Goal: Book appointment/travel/reservation

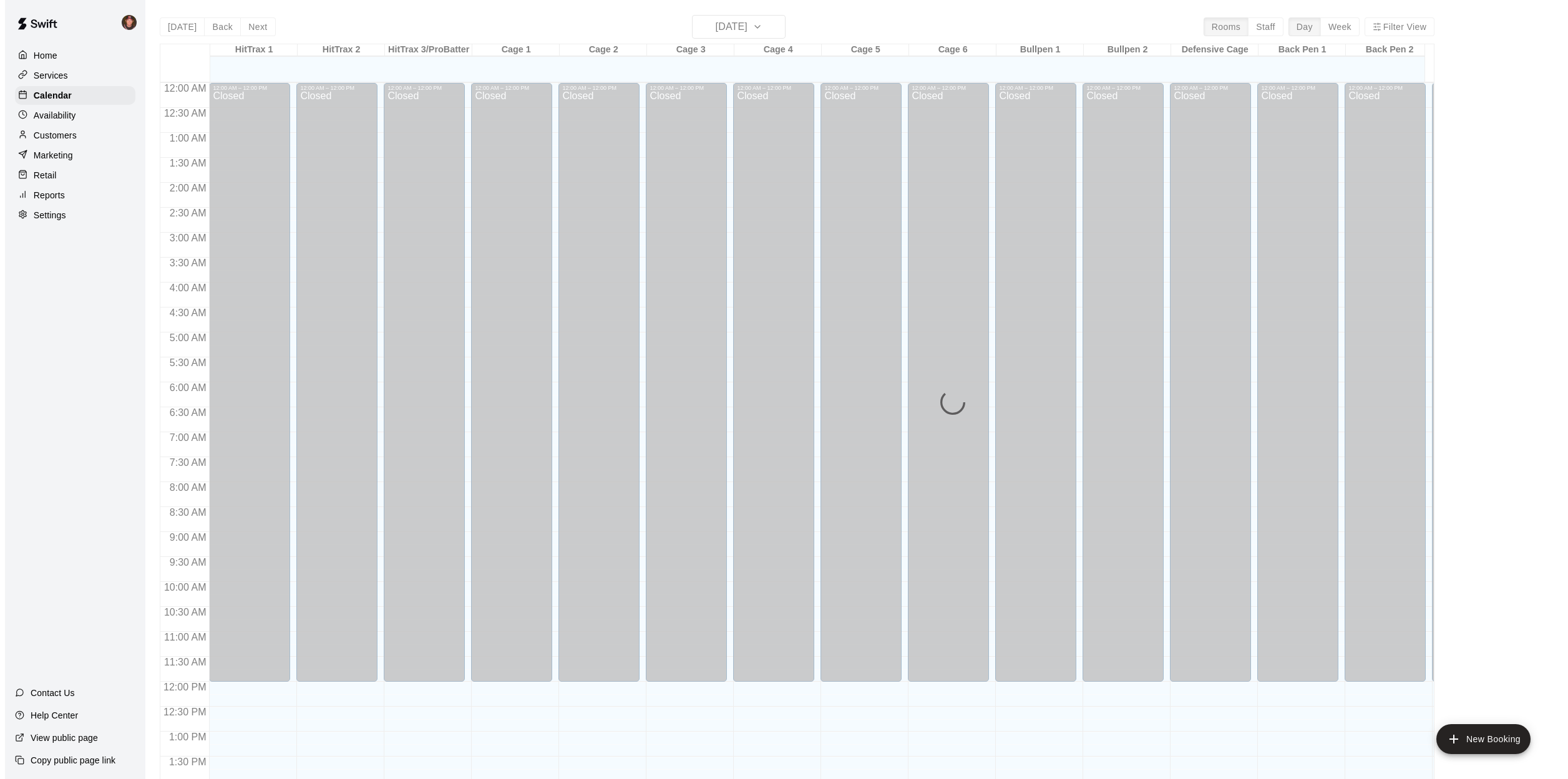
scroll to position [450, 0]
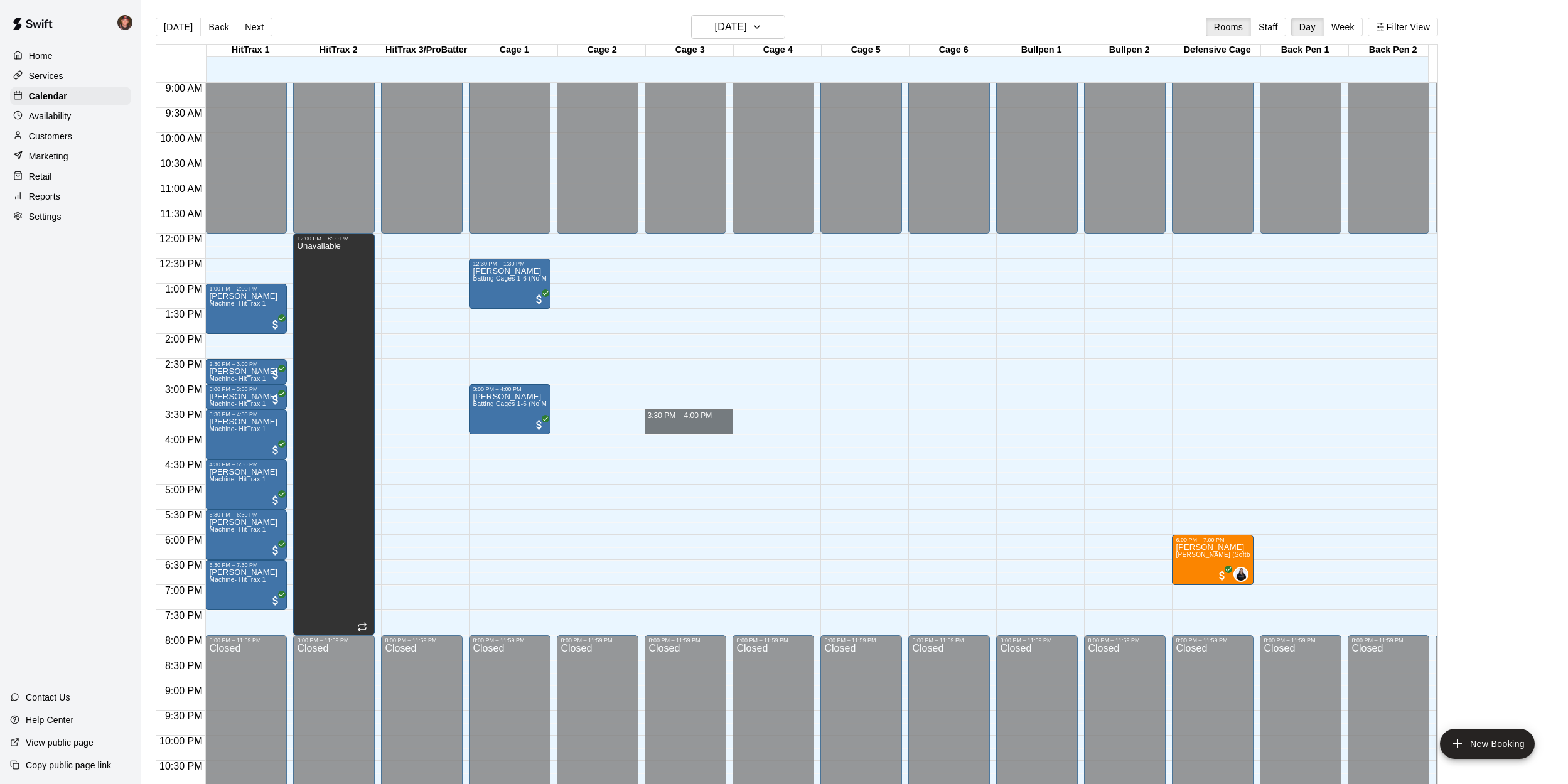
drag, startPoint x: 716, startPoint y: 412, endPoint x: 717, endPoint y: 427, distance: 15.0
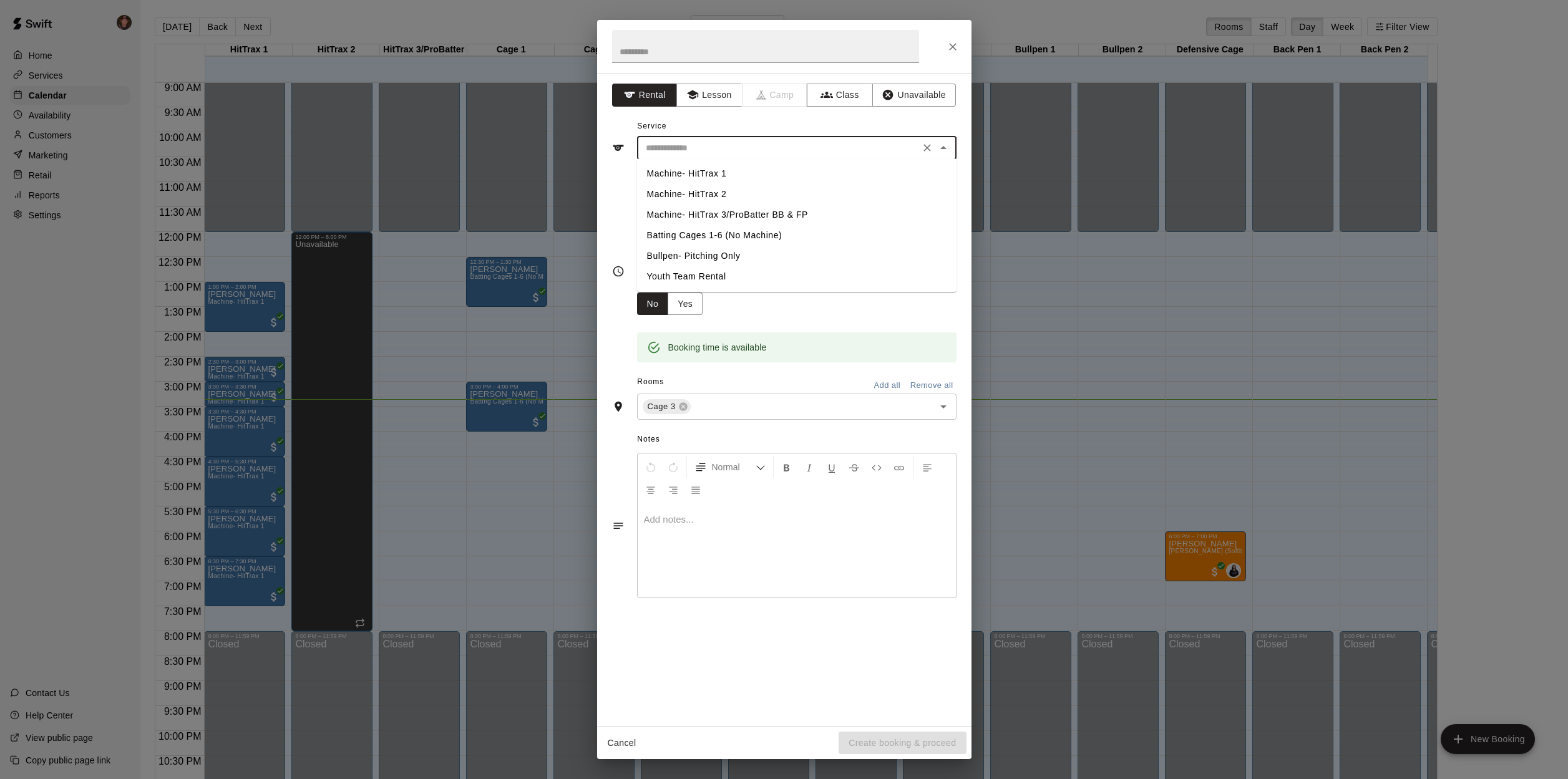
click at [738, 141] on input "text" at bounding box center [778, 148] width 275 height 16
click at [716, 234] on li "Batting Cages 1-6 (No Machine)" at bounding box center [796, 236] width 319 height 20
type input "**********"
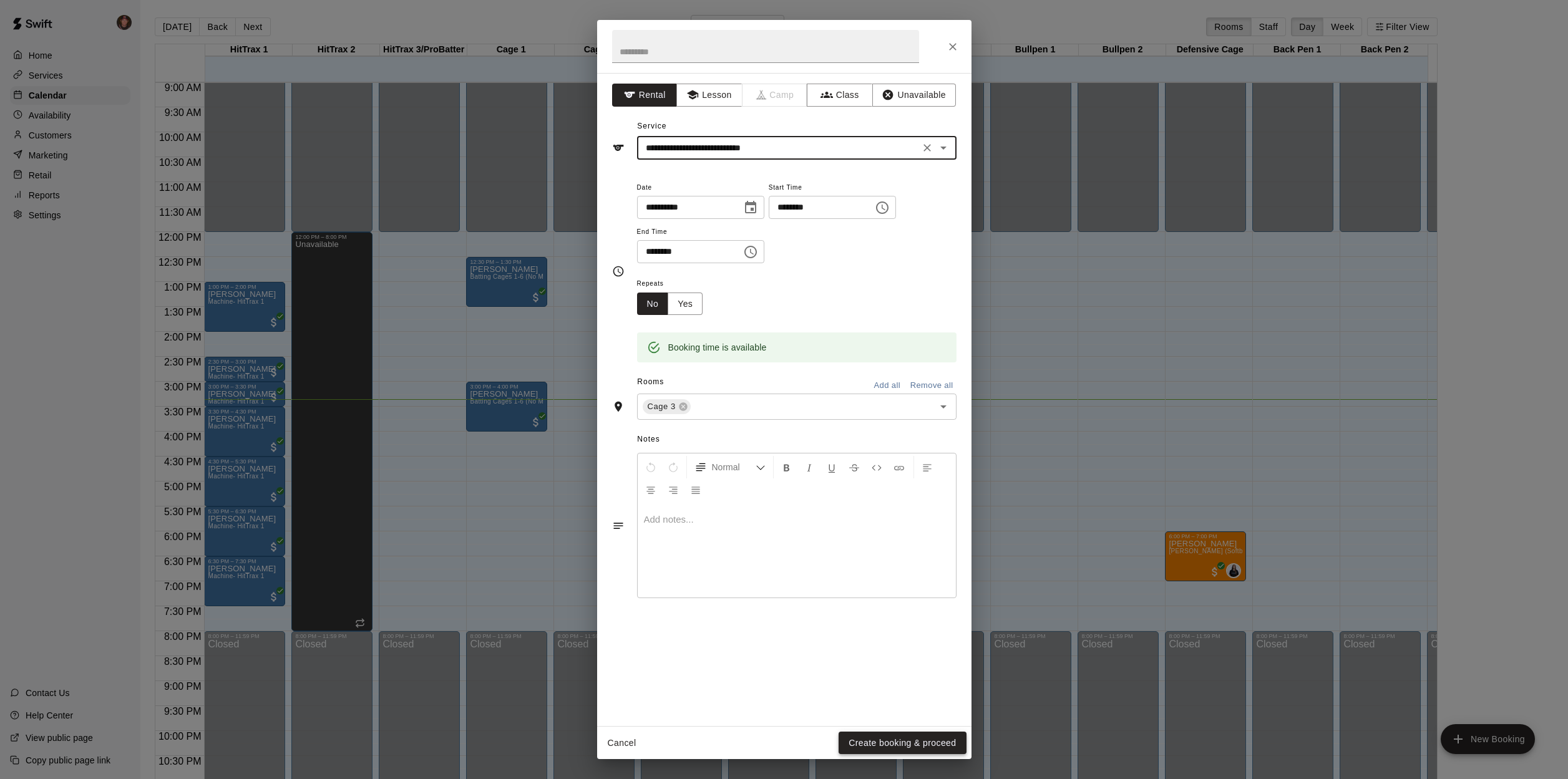
click at [887, 742] on button "Create booking & proceed" at bounding box center [902, 743] width 127 height 23
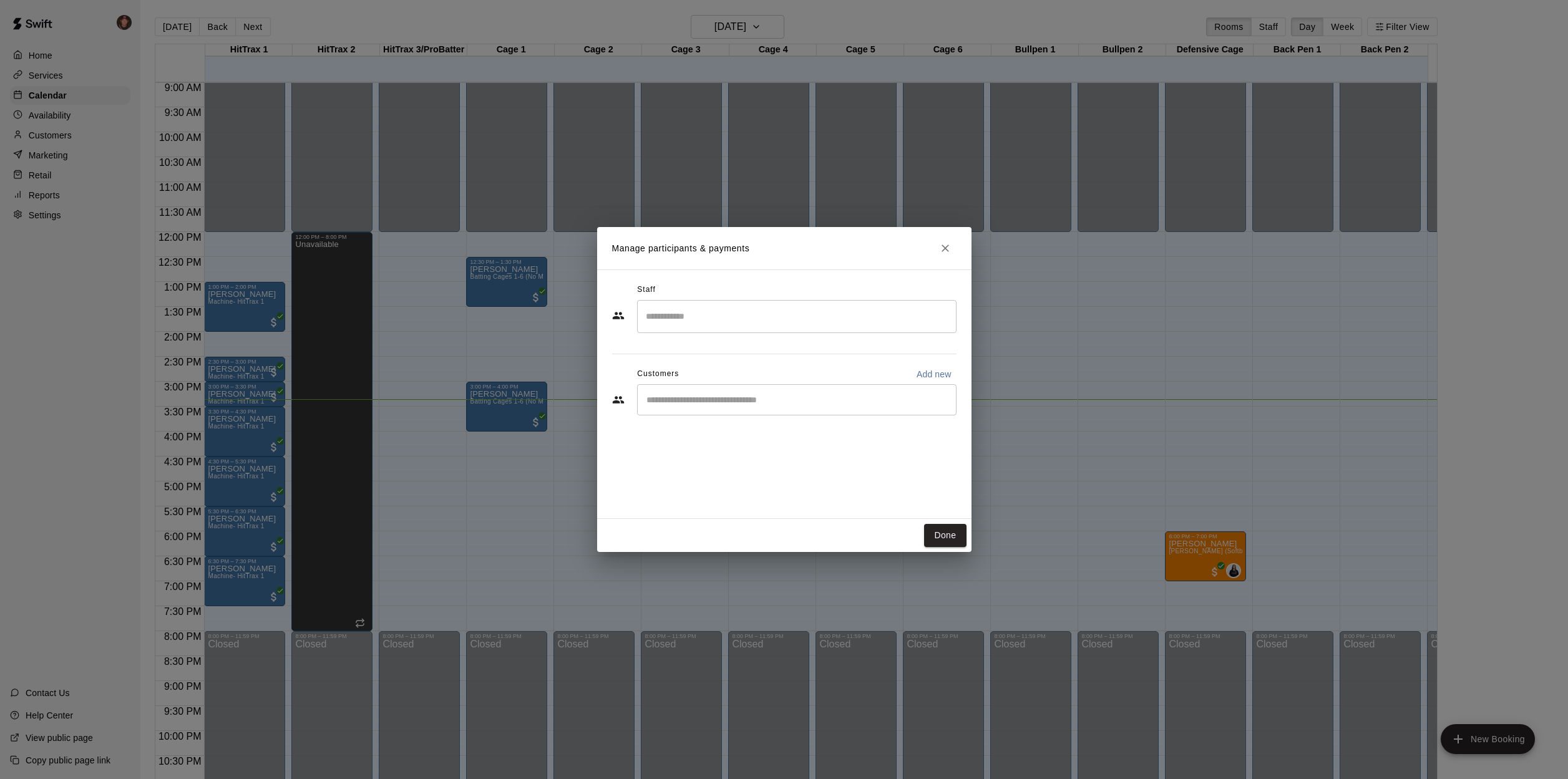
click at [674, 400] on input "Start typing to search customers..." at bounding box center [797, 400] width 308 height 12
type input "*****"
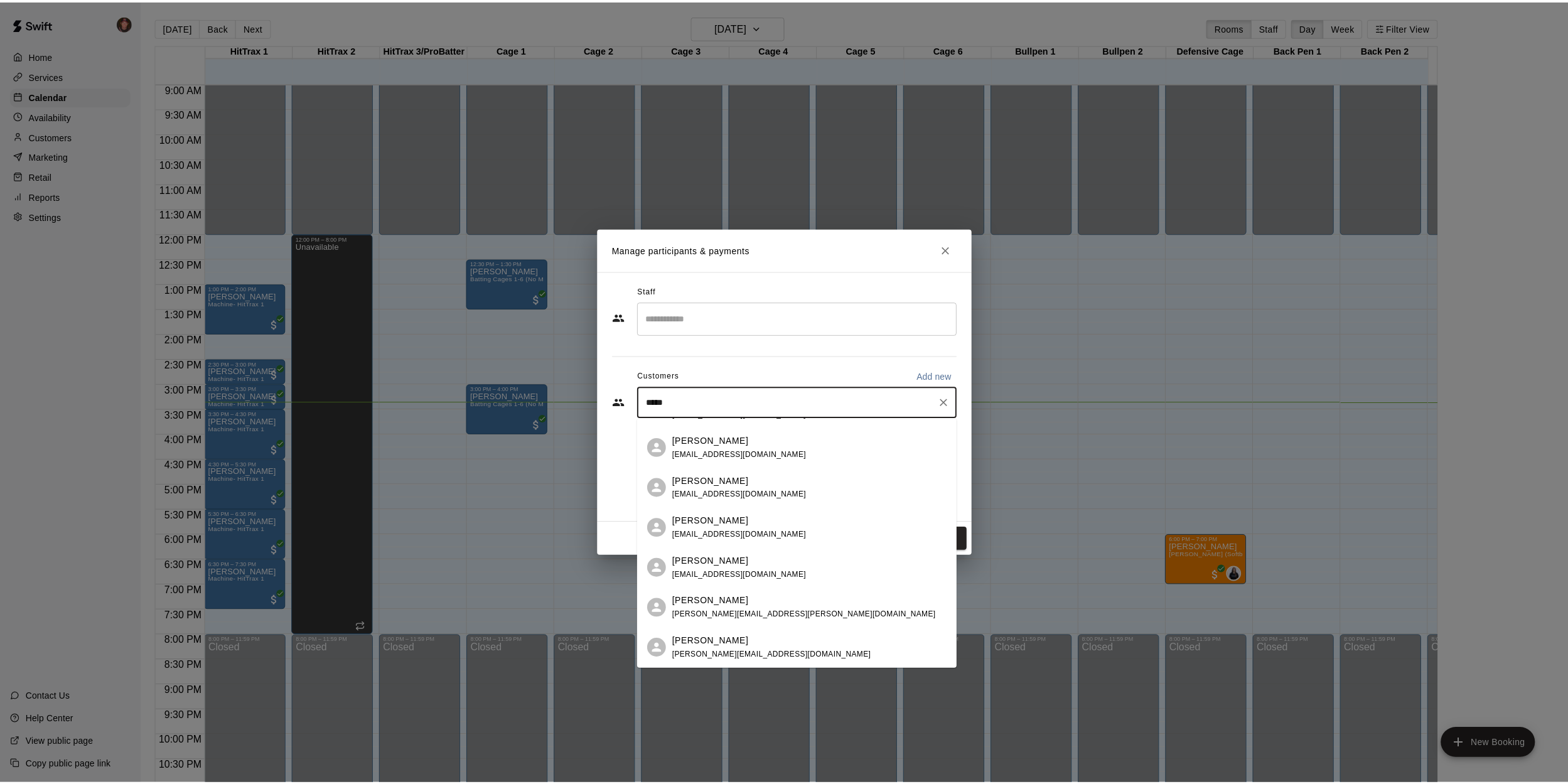
scroll to position [213, 0]
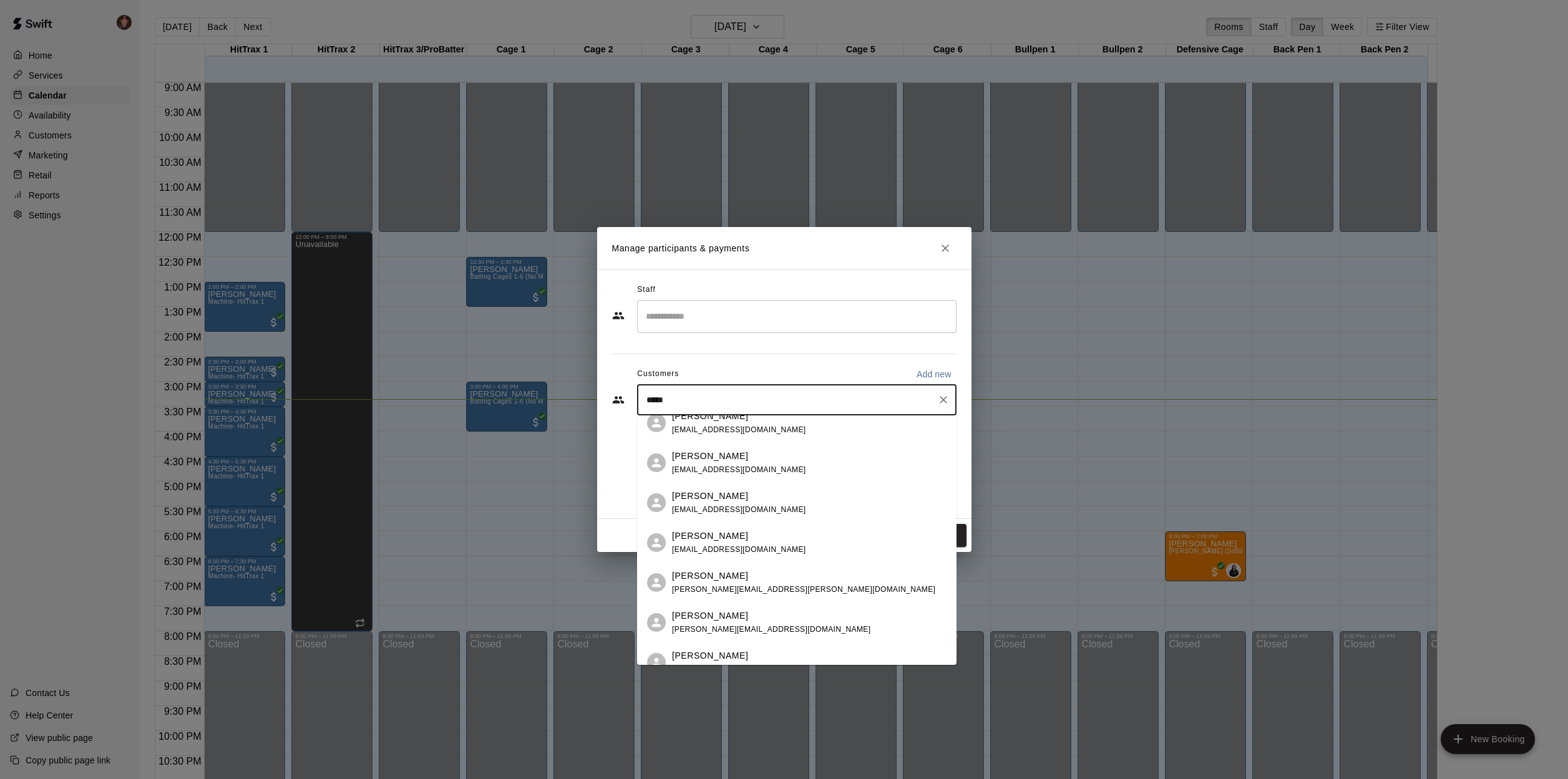
click at [769, 620] on div "[PERSON_NAME] [PERSON_NAME][EMAIL_ADDRESS][DOMAIN_NAME]" at bounding box center [809, 623] width 275 height 27
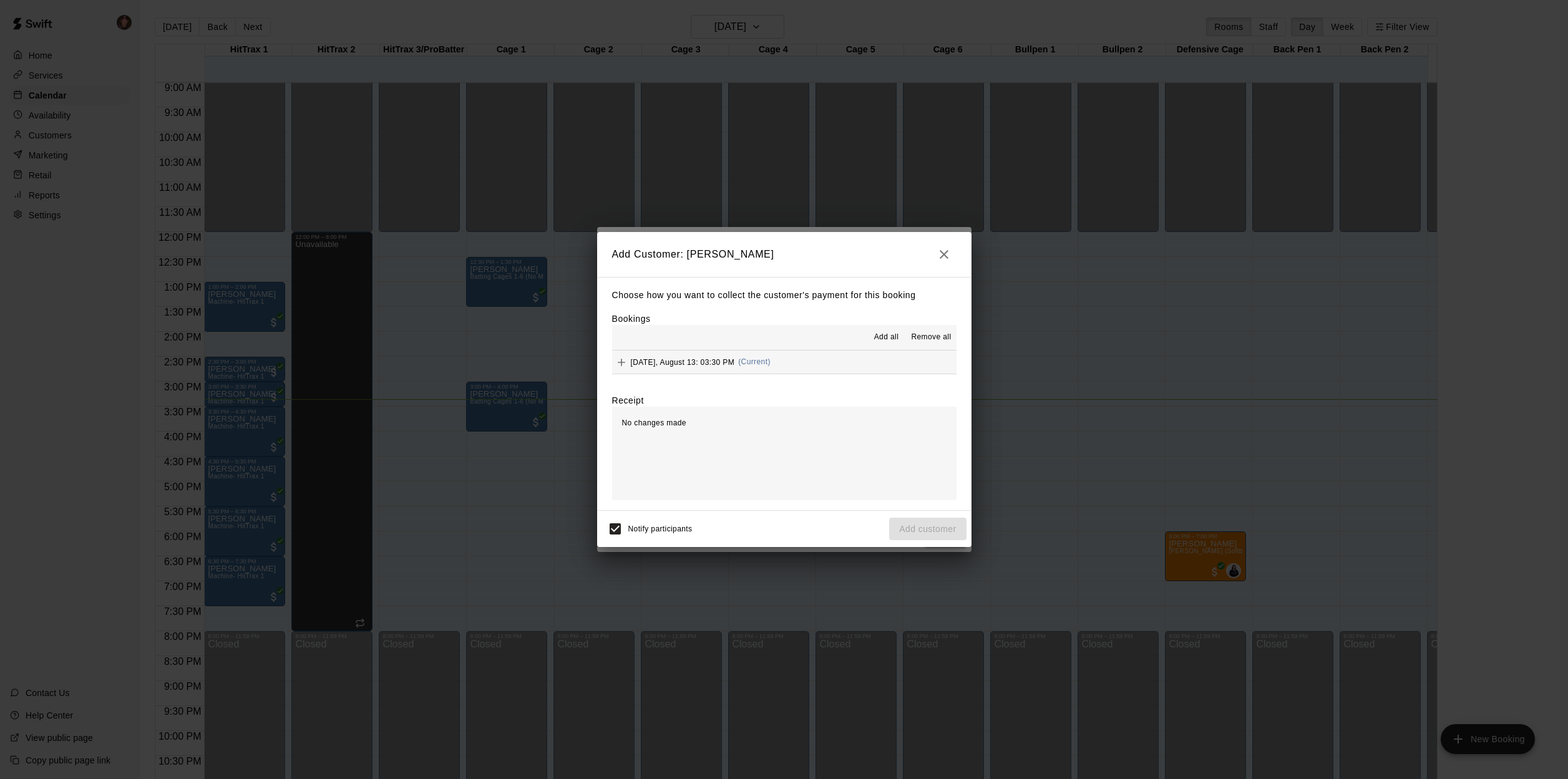
click at [853, 369] on button "[DATE], August 13: 03:30 PM (Current)" at bounding box center [784, 362] width 344 height 23
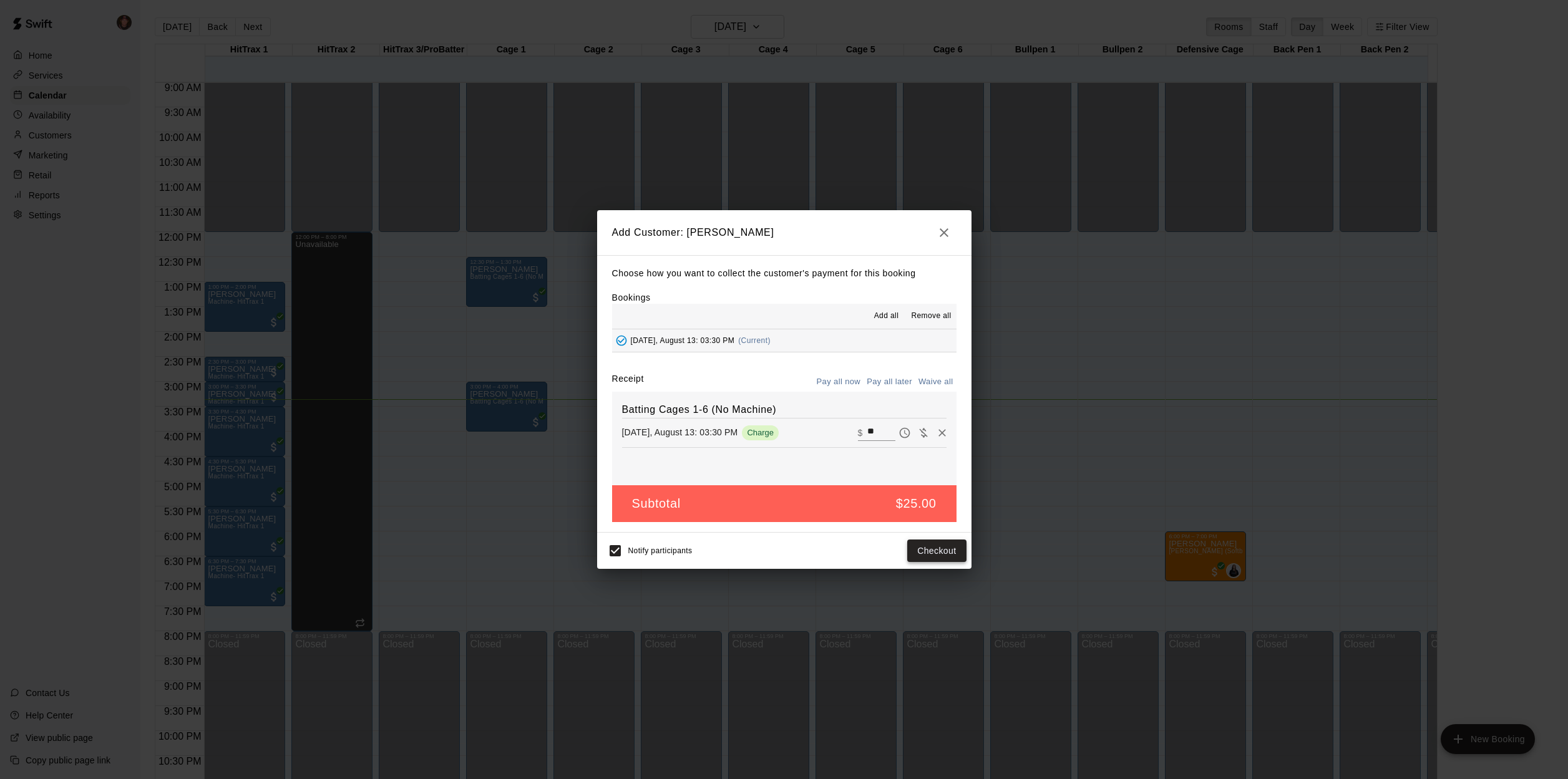
click at [937, 550] on button "Checkout" at bounding box center [936, 551] width 59 height 23
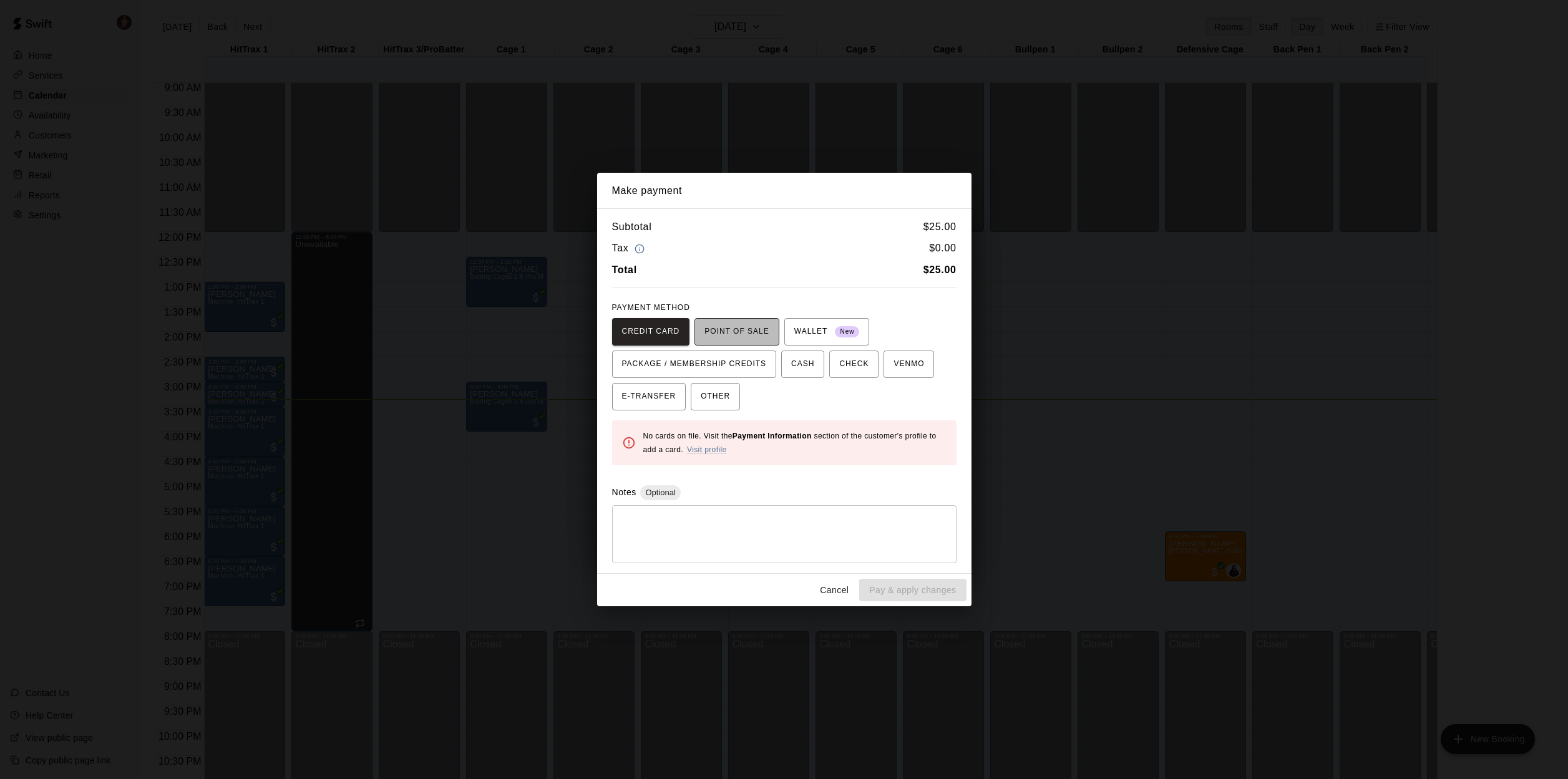
click at [731, 332] on span "POINT OF SALE" at bounding box center [736, 332] width 64 height 20
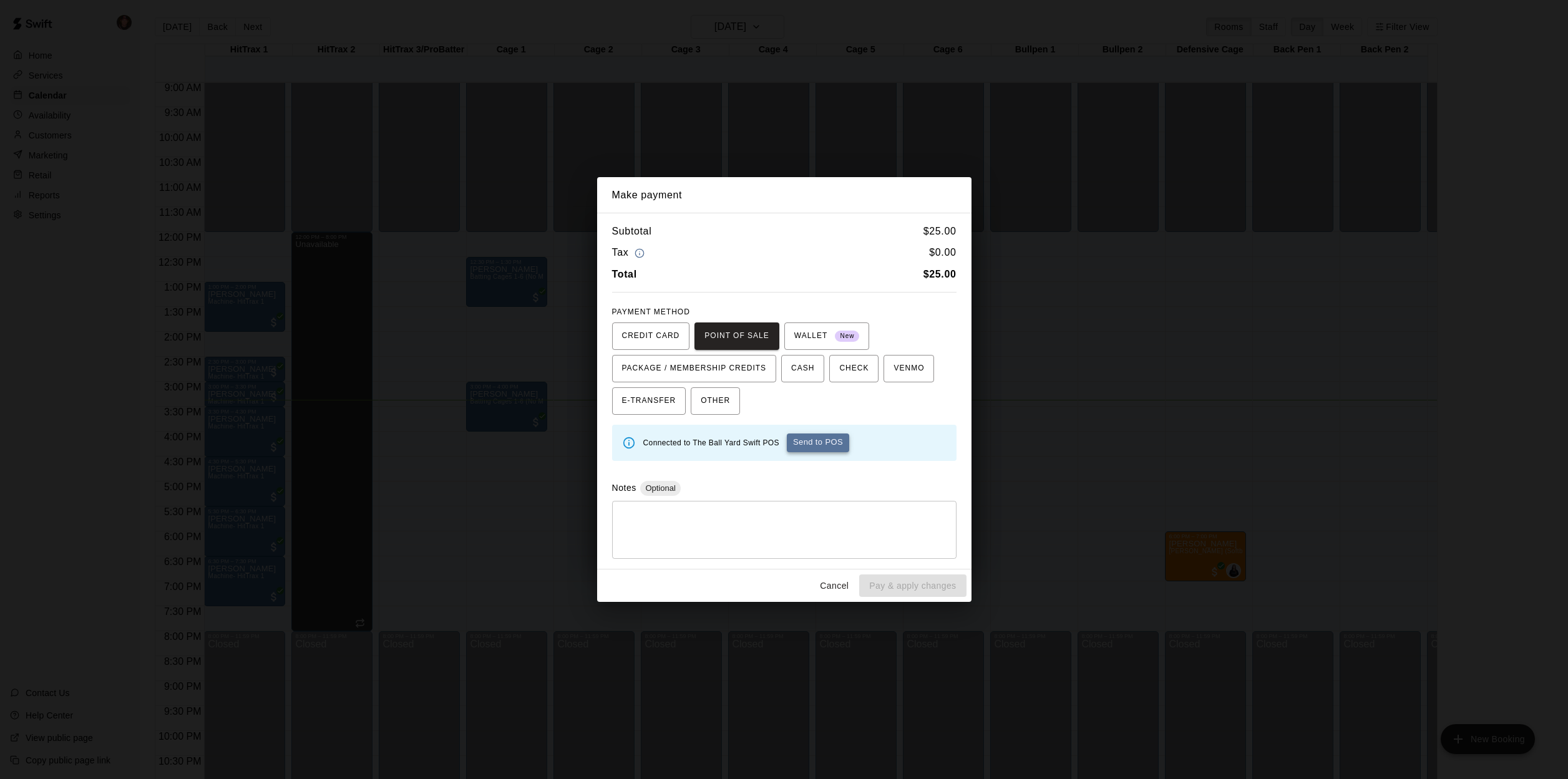
click at [820, 444] on button "Send to POS" at bounding box center [818, 443] width 62 height 19
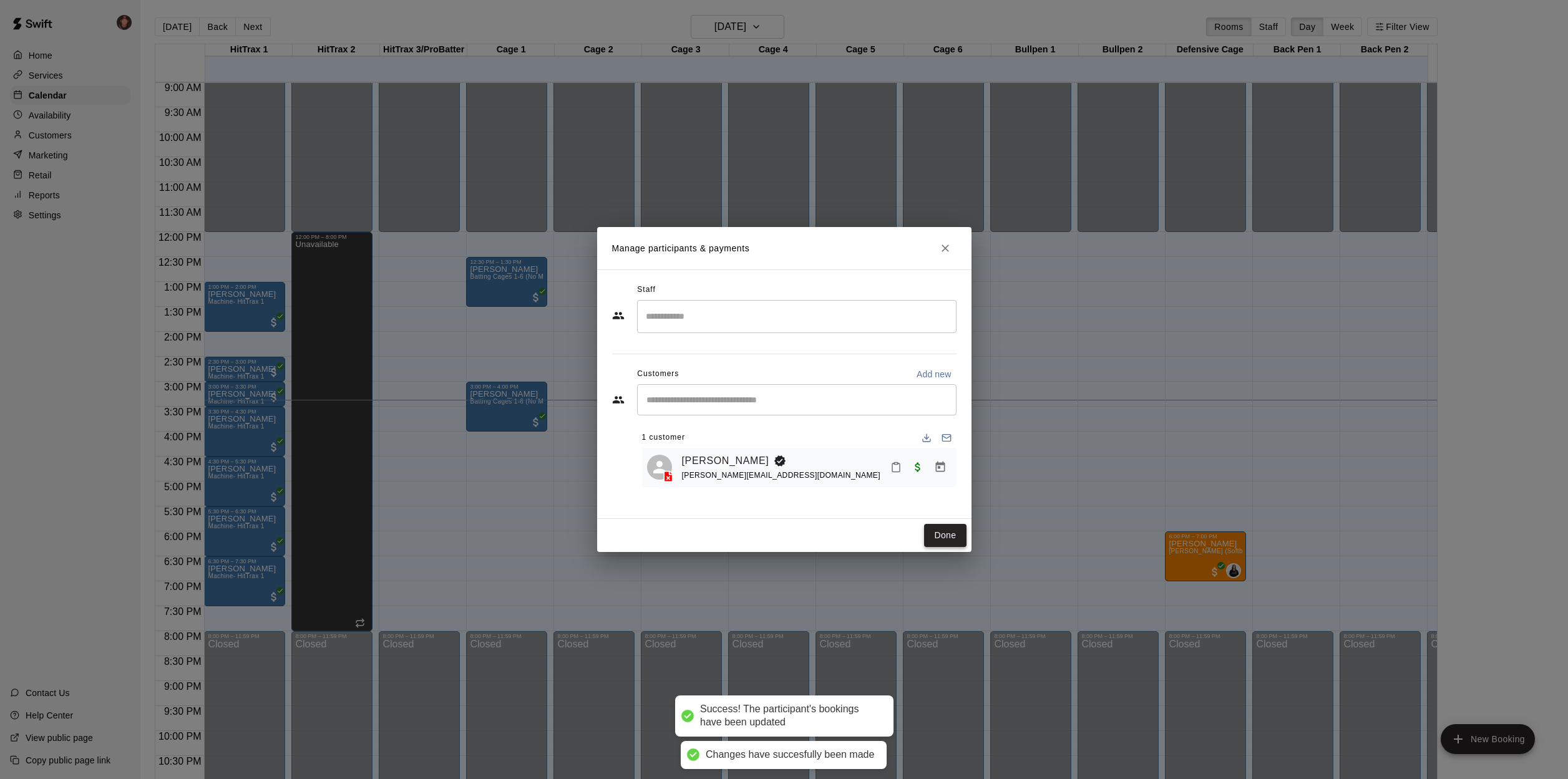
click at [944, 535] on button "Done" at bounding box center [945, 535] width 42 height 23
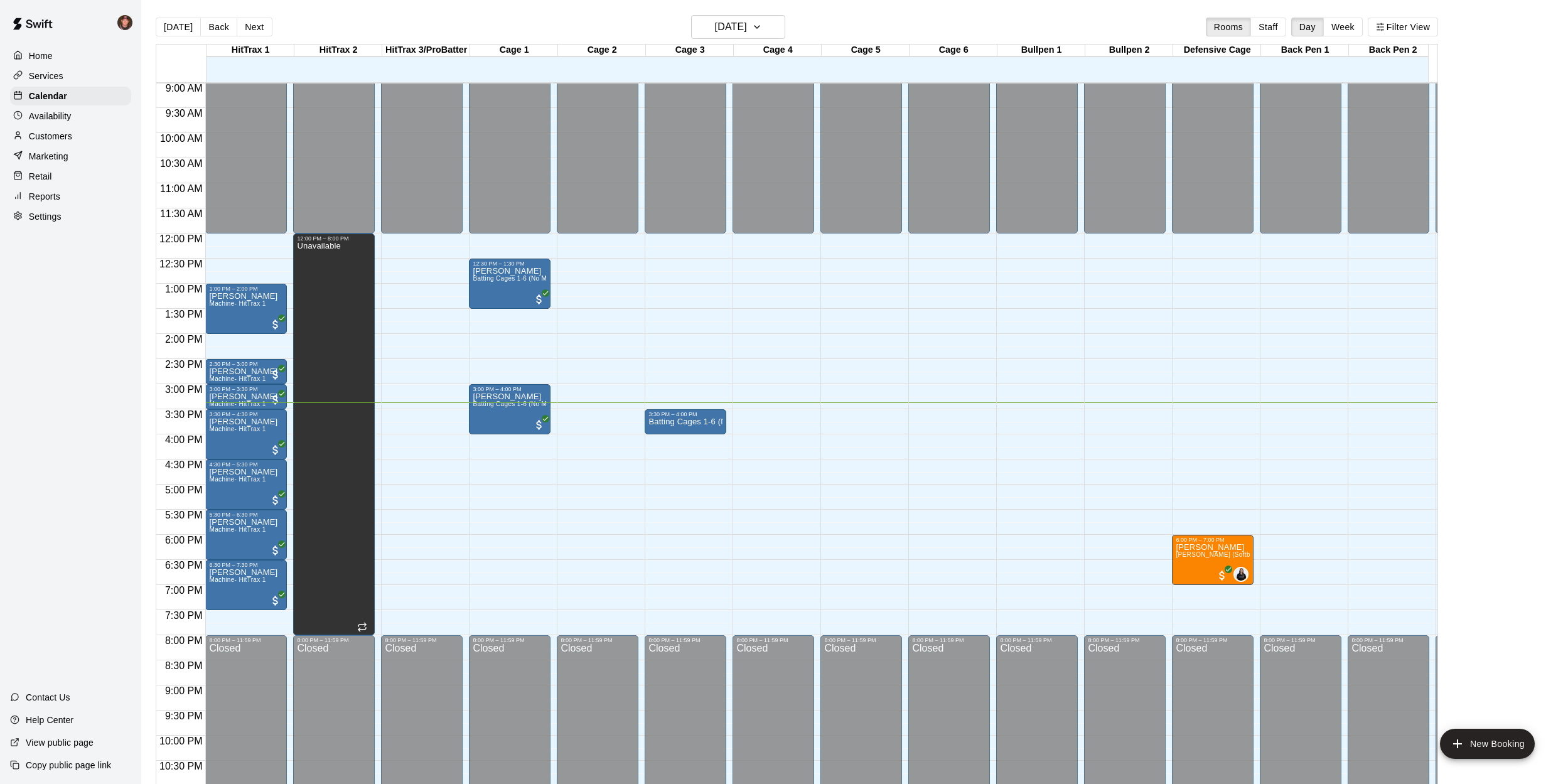
click at [143, 533] on main "[DATE] Back [DATE][DATE] Rooms Staff Day Week Filter View HitTrax 1 13 Wed HitT…" at bounding box center [855, 402] width 1427 height 804
